Goal: Navigation & Orientation: Find specific page/section

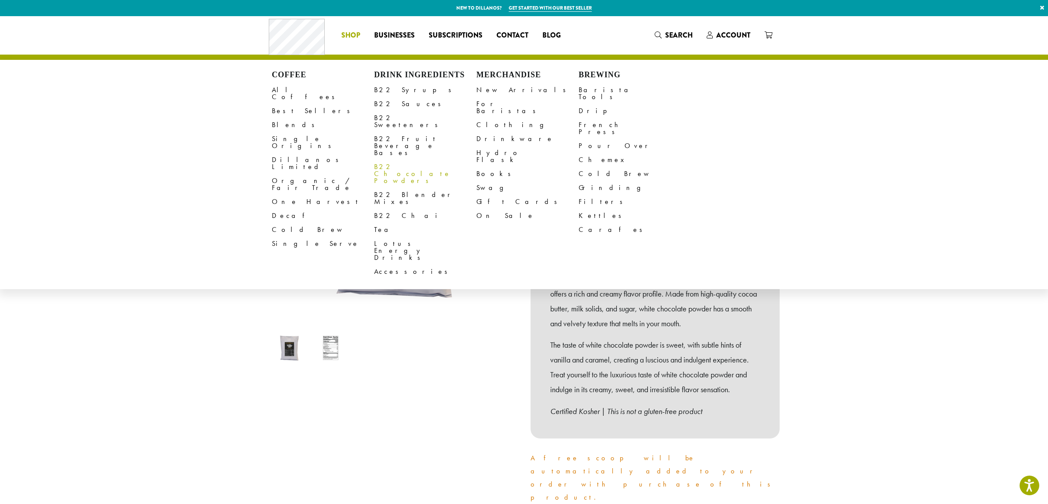
click at [396, 160] on link "B22 Chocolate Powders" at bounding box center [425, 174] width 102 height 28
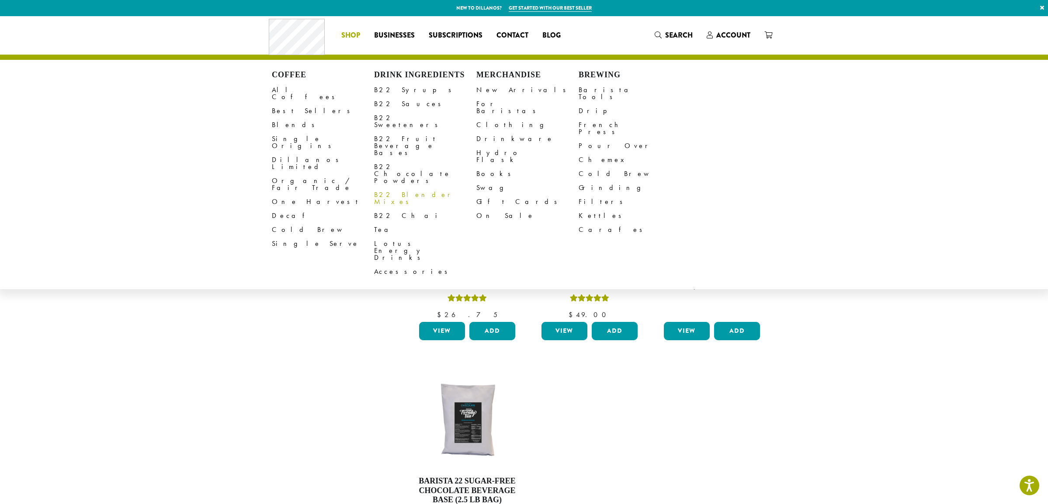
click at [413, 188] on link "B22 Blender Mixes" at bounding box center [425, 198] width 102 height 21
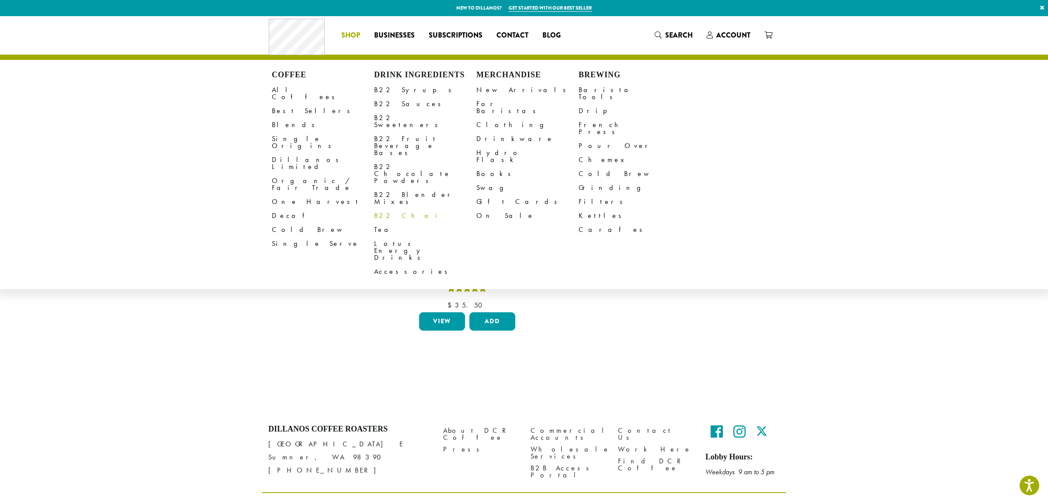
click at [396, 209] on link "B22 Chai" at bounding box center [425, 216] width 102 height 14
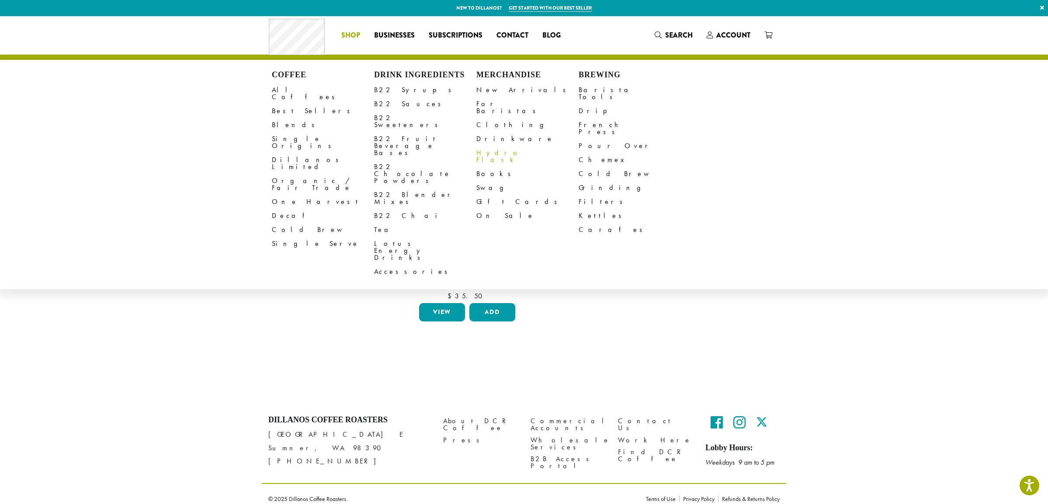
click at [493, 146] on link "Hydro Flask" at bounding box center [527, 156] width 102 height 21
